Goal: Browse casually

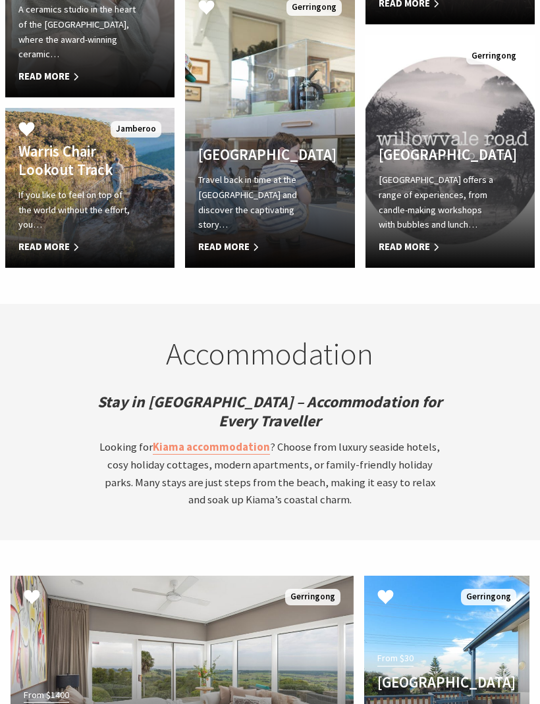
scroll to position [3446, 0]
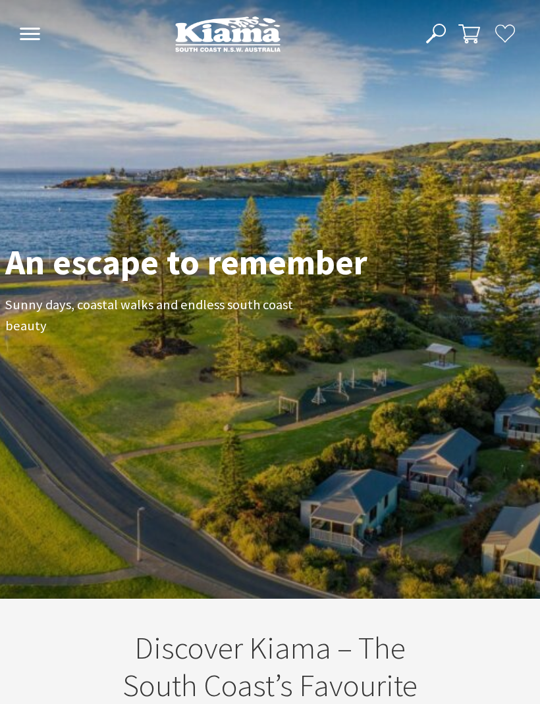
scroll to position [178, 530]
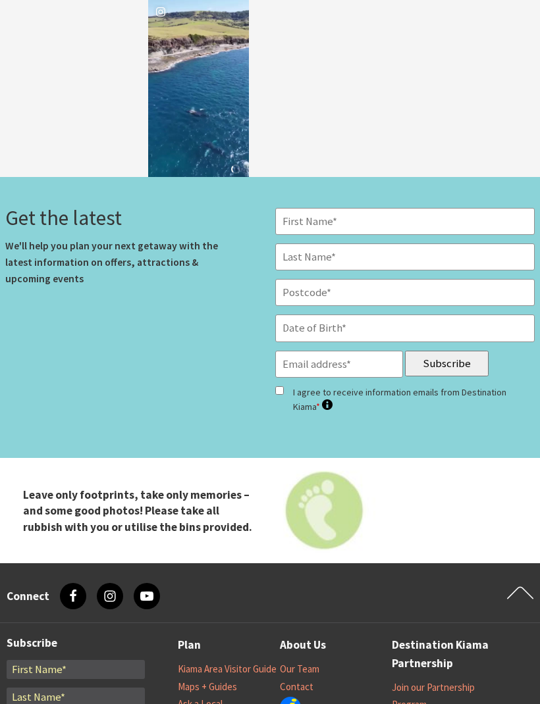
scroll to position [178, 530]
